Goal: Check status: Check status

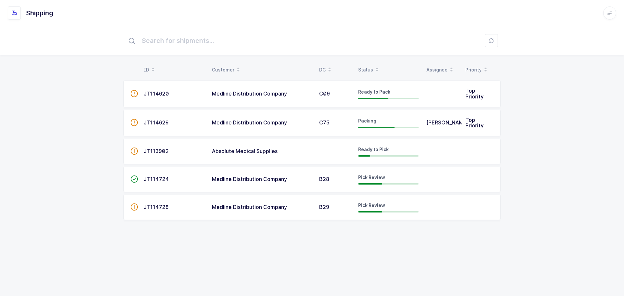
click at [344, 176] on div "B28" at bounding box center [334, 179] width 31 height 6
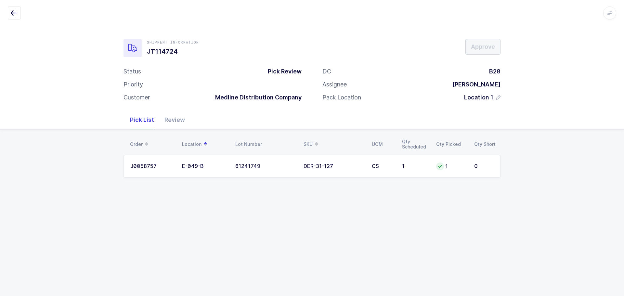
click at [173, 124] on div "Review" at bounding box center [174, 119] width 31 height 19
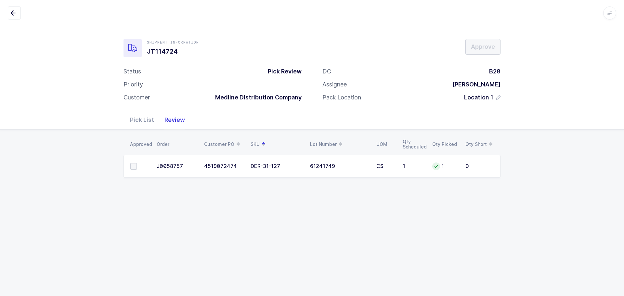
click at [138, 120] on div "Pick List" at bounding box center [142, 119] width 34 height 19
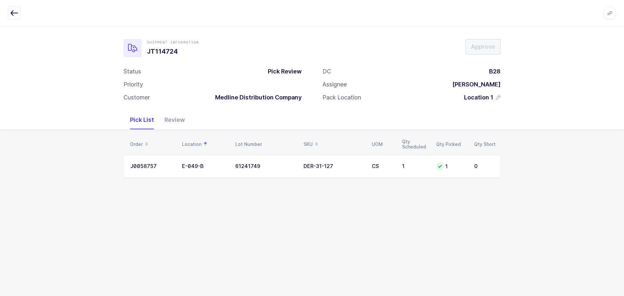
click at [14, 11] on icon "button" at bounding box center [14, 13] width 8 height 8
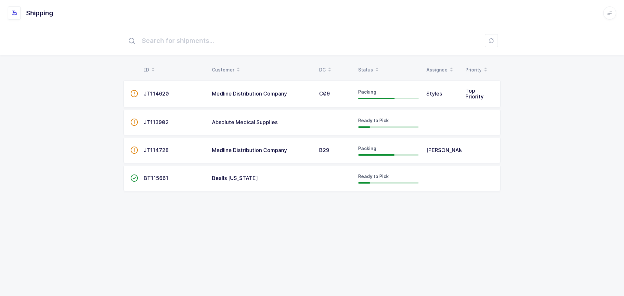
click at [364, 65] on div "Status" at bounding box center [388, 69] width 60 height 11
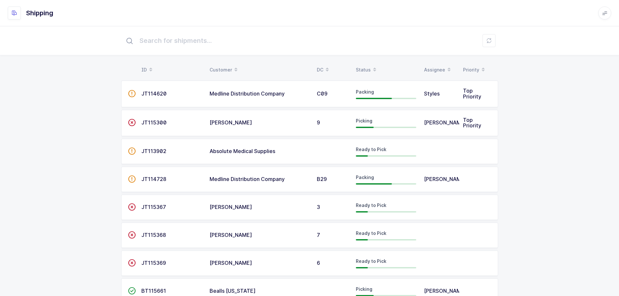
click at [367, 64] on table "ID Customer DC Status Assignee Priority" at bounding box center [309, 70] width 377 height 16
click at [366, 65] on div "Status" at bounding box center [386, 69] width 60 height 11
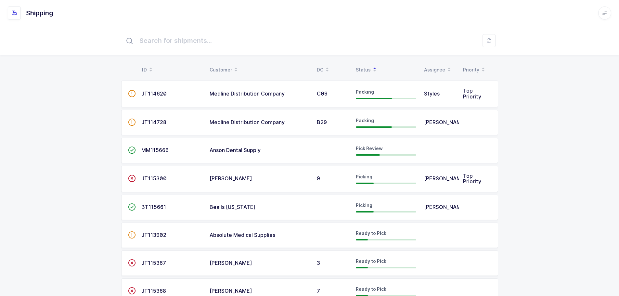
click at [269, 153] on div "Anson Dental Supply" at bounding box center [258, 150] width 99 height 6
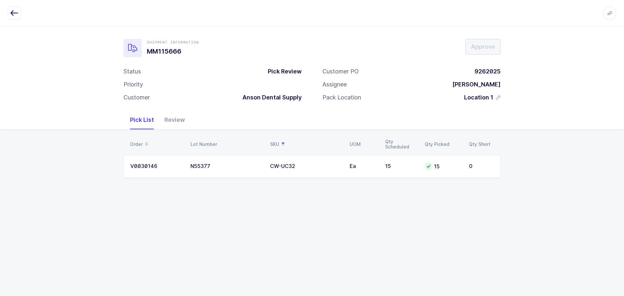
click at [14, 8] on button "button" at bounding box center [14, 12] width 13 height 13
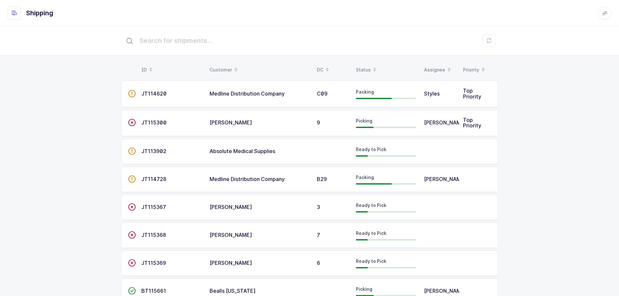
click at [369, 66] on div "Status" at bounding box center [386, 69] width 60 height 11
click at [356, 68] on div "Status" at bounding box center [386, 69] width 60 height 11
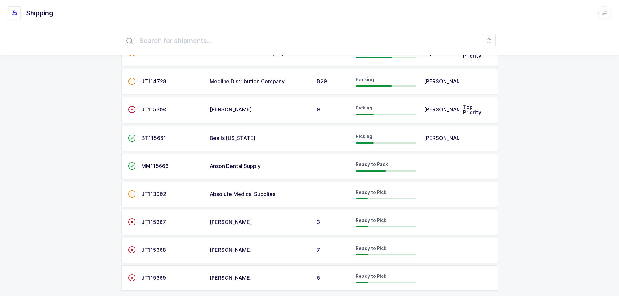
scroll to position [53, 0]
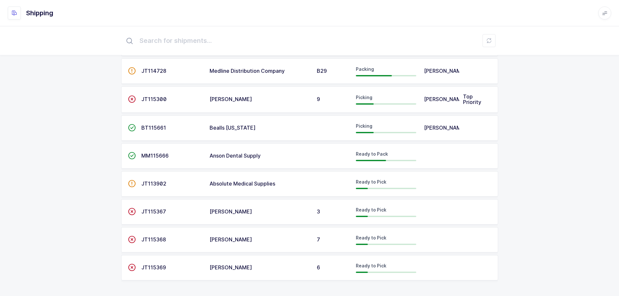
click at [153, 208] on span "JT115367" at bounding box center [153, 211] width 25 height 6
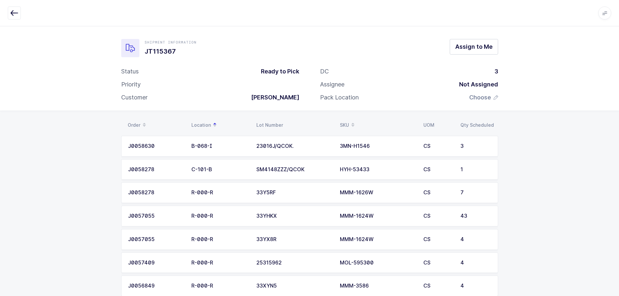
click at [13, 11] on icon "button" at bounding box center [14, 13] width 8 height 8
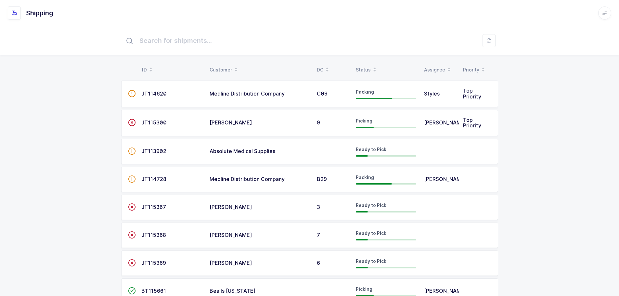
click at [367, 70] on div "Status" at bounding box center [386, 69] width 60 height 11
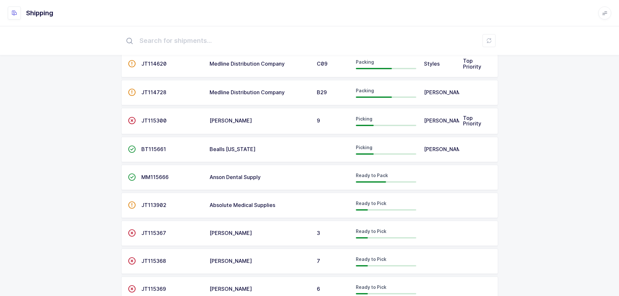
scroll to position [53, 0]
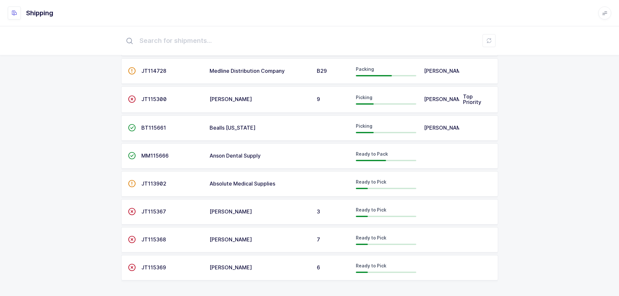
click at [145, 238] on span "JT115368" at bounding box center [153, 239] width 25 height 6
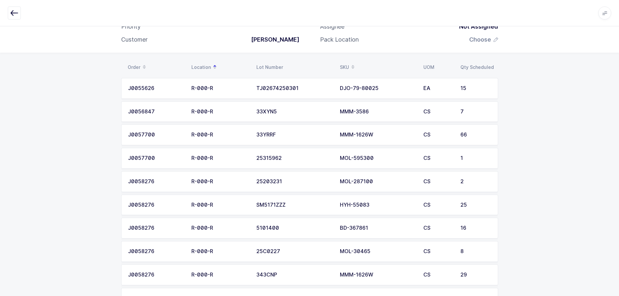
scroll to position [65, 0]
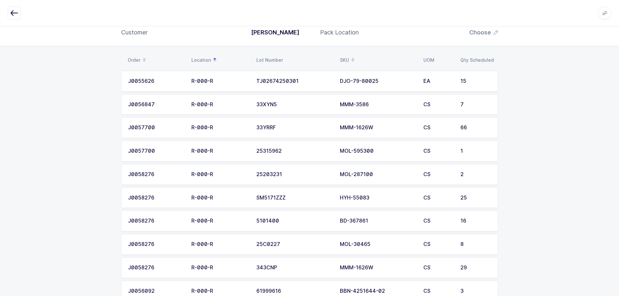
click at [13, 9] on icon "button" at bounding box center [14, 13] width 8 height 8
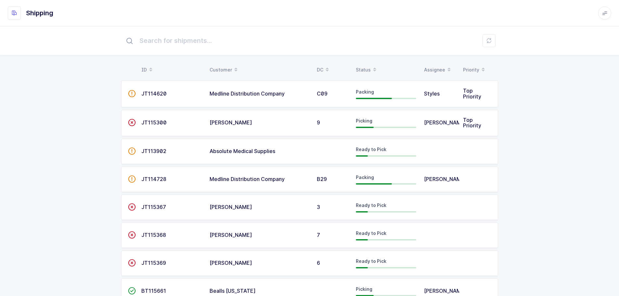
click at [362, 63] on table "ID Customer DC Status Assignee Priority" at bounding box center [309, 70] width 377 height 16
click at [361, 66] on div "Status" at bounding box center [386, 69] width 60 height 11
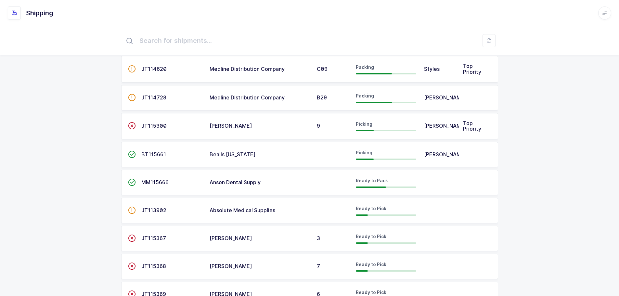
scroll to position [53, 0]
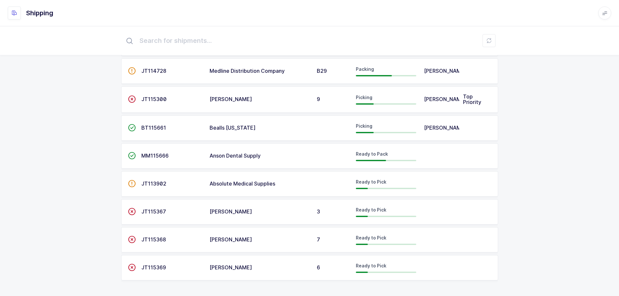
click at [158, 263] on td "JT115369" at bounding box center [171, 267] width 68 height 25
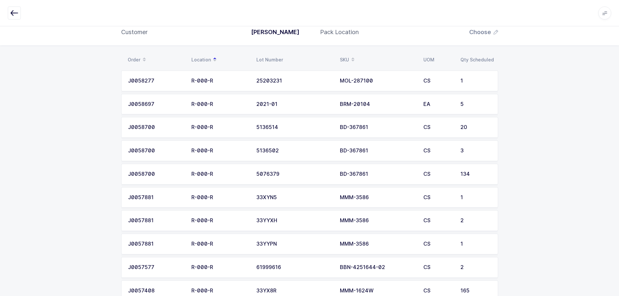
scroll to position [130, 0]
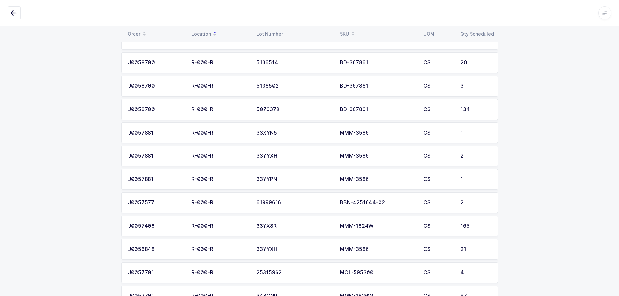
click at [16, 14] on icon "button" at bounding box center [14, 13] width 8 height 8
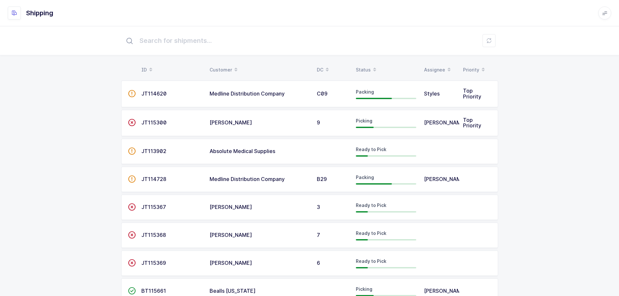
click at [372, 66] on span at bounding box center [375, 69] width 8 height 11
click at [369, 66] on div "Status" at bounding box center [386, 69] width 60 height 11
click at [359, 66] on div "Status" at bounding box center [386, 69] width 60 height 11
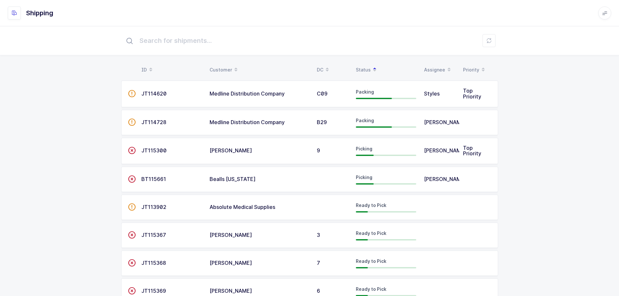
click at [237, 154] on span "[PERSON_NAME]" at bounding box center [230, 150] width 43 height 6
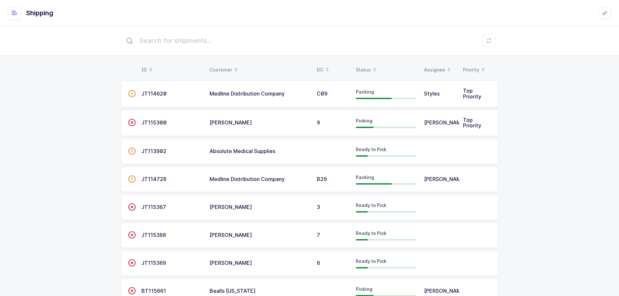
click at [365, 68] on div "Status" at bounding box center [386, 69] width 60 height 11
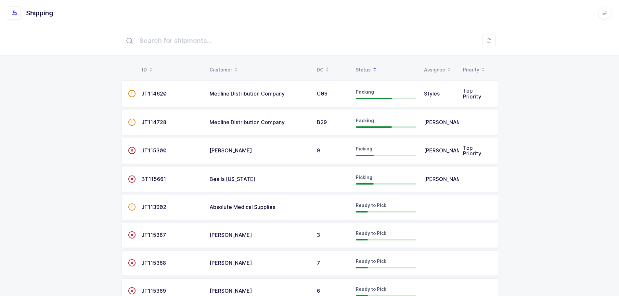
click at [157, 152] on span "JT115300" at bounding box center [153, 150] width 25 height 6
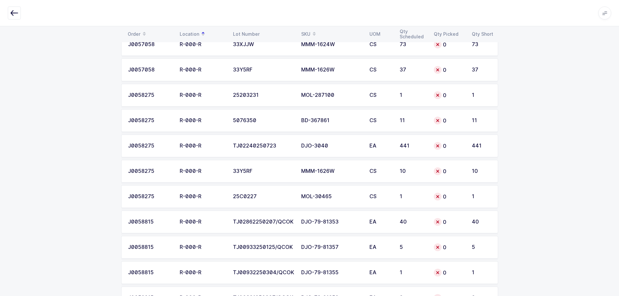
scroll to position [1322, 0]
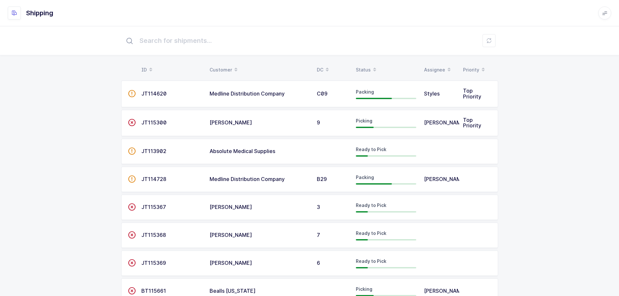
click at [360, 63] on table "ID Customer DC Status Assignee Priority" at bounding box center [309, 70] width 377 height 16
click at [364, 69] on div "Status" at bounding box center [386, 69] width 60 height 11
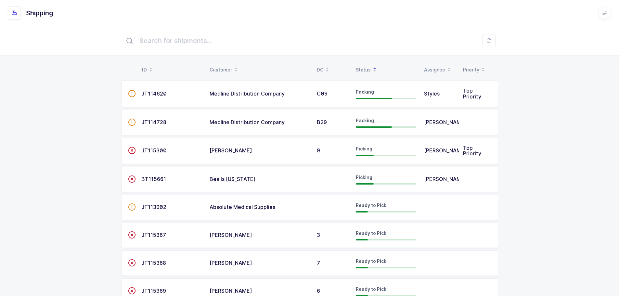
click at [160, 179] on span "BT115661" at bounding box center [153, 179] width 25 height 6
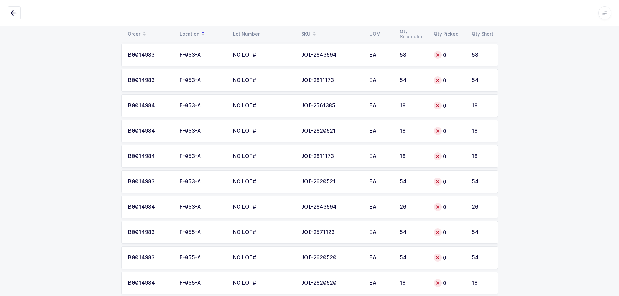
scroll to position [891, 0]
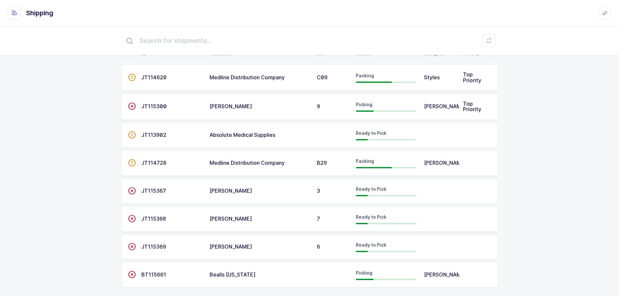
scroll to position [25, 0]
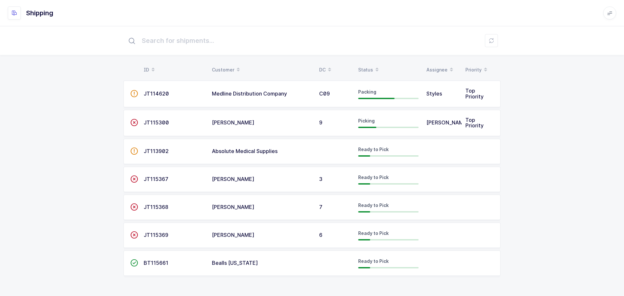
click at [368, 69] on div "Status" at bounding box center [388, 69] width 60 height 11
click at [155, 123] on span "JT115300" at bounding box center [156, 122] width 25 height 6
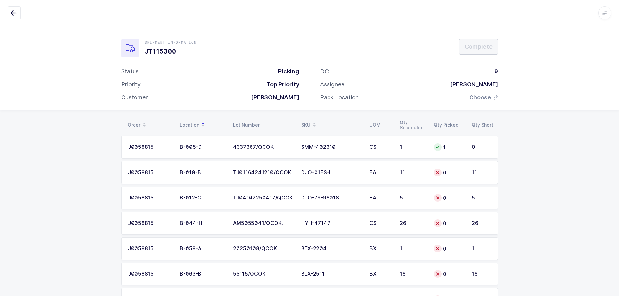
drag, startPoint x: 479, startPoint y: 267, endPoint x: 132, endPoint y: 125, distance: 375.1
copy div "Order Location Lot Number SKU UOM Qty Scheduled Qty Picked Qty Short J0058815 B…"
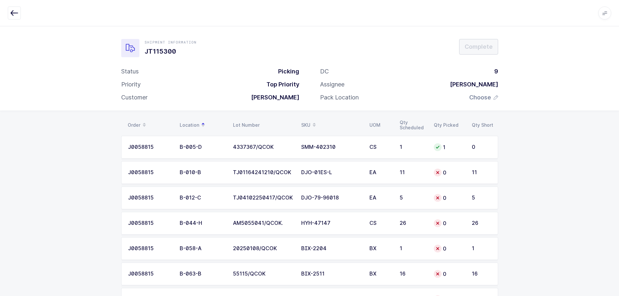
copy div "Order Location Lot Number SKU UOM Qty Scheduled Qty Picked Qty Short J0058815 B…"
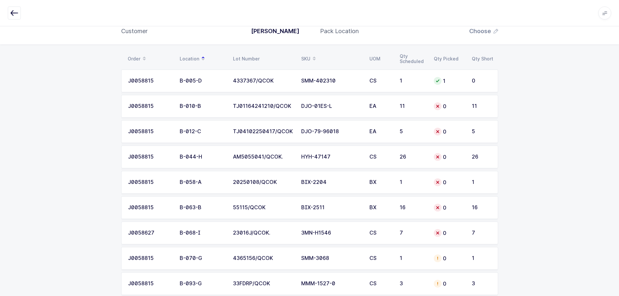
scroll to position [260, 0]
